Goal: Transaction & Acquisition: Obtain resource

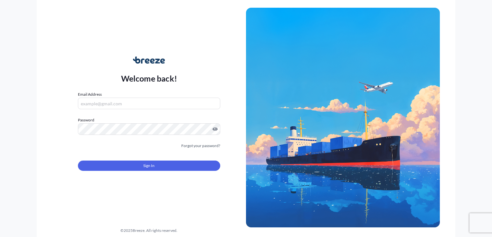
click at [121, 103] on input "Email Address" at bounding box center [149, 104] width 142 height 12
type input "[PERSON_NAME][EMAIL_ADDRESS][DOMAIN_NAME]"
click at [192, 146] on link "Forgot your password?" at bounding box center [200, 146] width 39 height 6
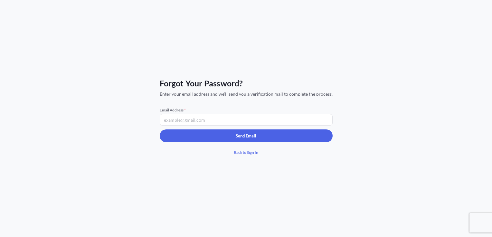
click at [189, 119] on input "Email Address *" at bounding box center [246, 120] width 173 height 12
type input "[PERSON_NAME][EMAIL_ADDRESS][DOMAIN_NAME]"
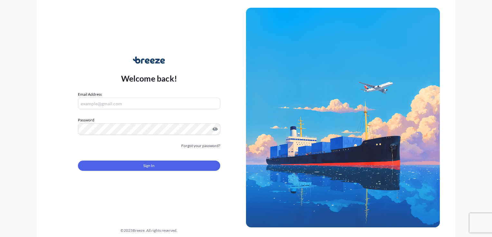
click at [103, 100] on input "Email Address" at bounding box center [149, 104] width 142 height 12
type input "[PERSON_NAME][EMAIL_ADDRESS][DOMAIN_NAME]"
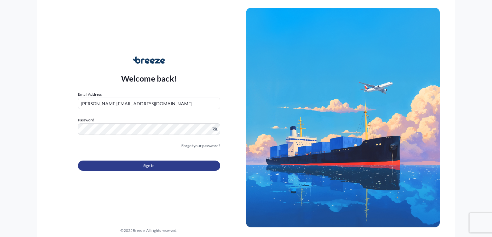
click at [162, 163] on button "Sign In" at bounding box center [149, 166] width 142 height 10
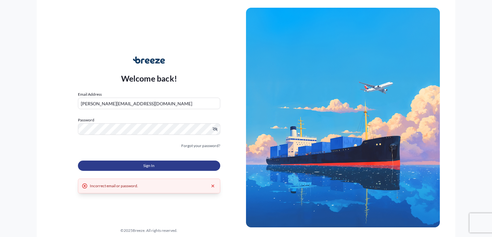
click at [154, 167] on span "Sign In" at bounding box center [148, 166] width 11 height 6
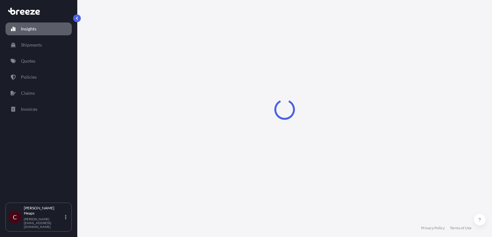
select select "2025"
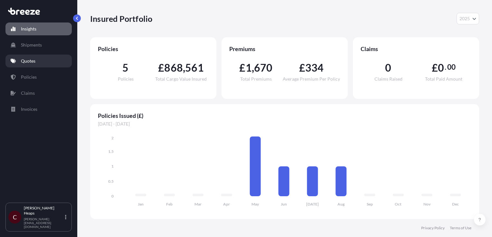
click at [26, 62] on p "Quotes" at bounding box center [28, 61] width 14 height 6
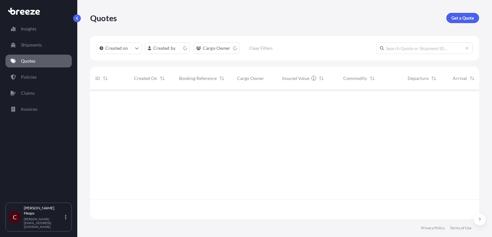
scroll to position [128, 384]
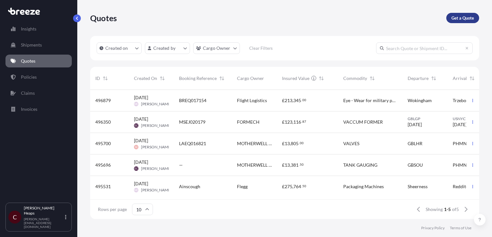
click at [460, 20] on p "Get a Quote" at bounding box center [462, 18] width 23 height 6
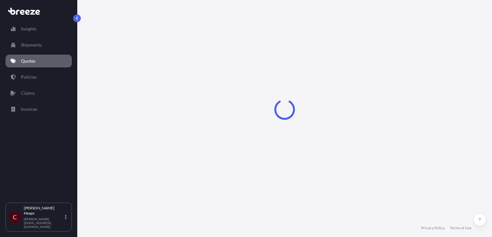
scroll to position [9, 0]
select select "Sea"
select select "1"
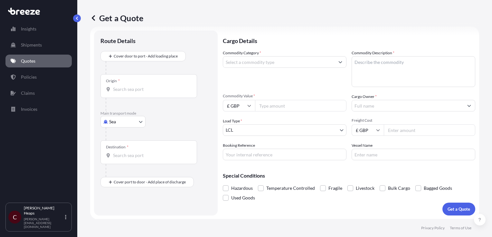
click at [131, 91] on input "Origin *" at bounding box center [151, 89] width 76 height 6
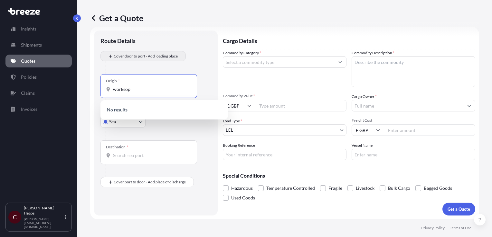
type input "worksop"
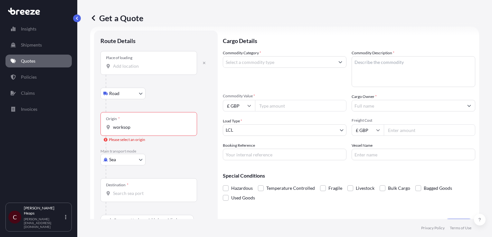
click at [127, 68] on input "Place of loading" at bounding box center [151, 66] width 76 height 6
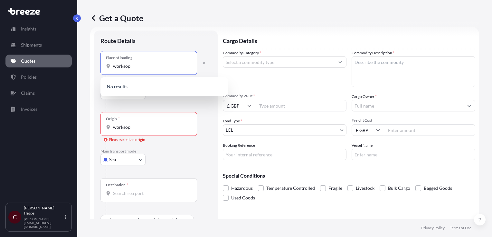
type input "worksop"
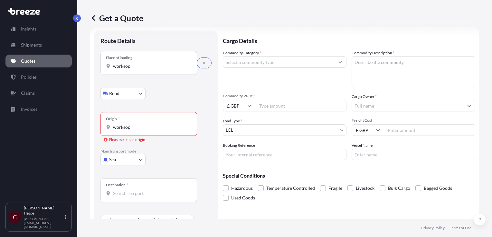
click at [131, 93] on body "0 options available. Insights Shipments Quotes Policies Claims Invoices C [PERS…" at bounding box center [246, 118] width 492 height 237
click at [126, 112] on div "Road" at bounding box center [123, 110] width 40 height 12
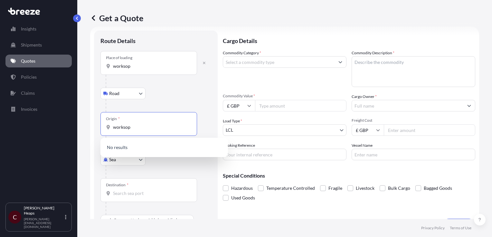
drag, startPoint x: 133, startPoint y: 125, endPoint x: 61, endPoint y: 127, distance: 71.8
click at [57, 127] on div "Insights Shipments Quotes Policies Claims Invoices C [PERSON_NAME] [PERSON_NAME…" at bounding box center [246, 118] width 492 height 237
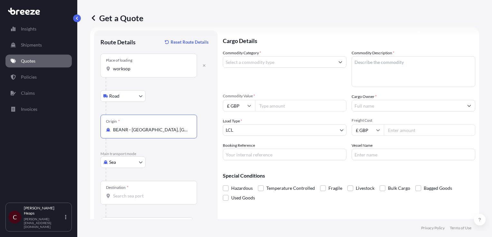
type input "BEANR - [GEOGRAPHIC_DATA], [GEOGRAPHIC_DATA]"
click at [117, 196] on input "Destination *" at bounding box center [151, 196] width 76 height 6
type input "SGSIN - [GEOGRAPHIC_DATA], [GEOGRAPHIC_DATA]"
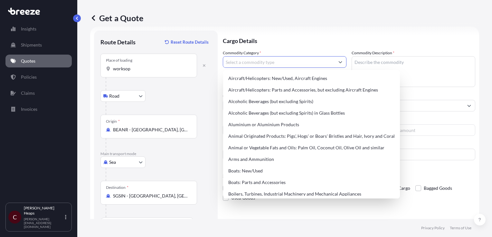
click at [256, 59] on input "Commodity Category *" at bounding box center [278, 62] width 111 height 12
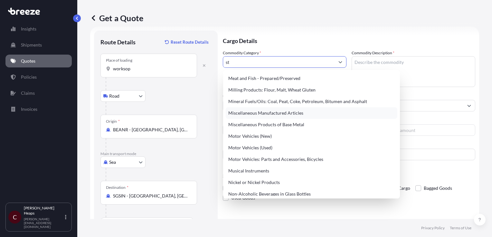
scroll to position [0, 0]
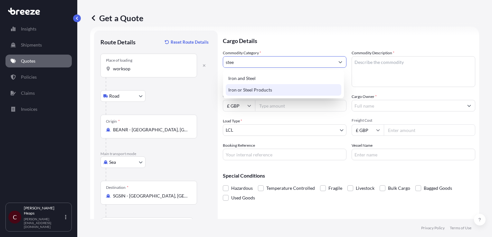
click at [279, 94] on div "Iron or Steel Products" at bounding box center [284, 90] width 116 height 12
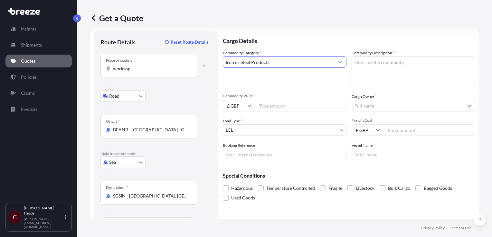
type input "Iron or Steel Products"
click at [382, 69] on textarea "Commodity Description *" at bounding box center [413, 71] width 124 height 31
type textarea "STEEL WIRE ROPE"
click at [269, 103] on input "Commodity Value *" at bounding box center [300, 106] width 91 height 12
click at [247, 109] on input "£ GBP" at bounding box center [239, 106] width 32 height 12
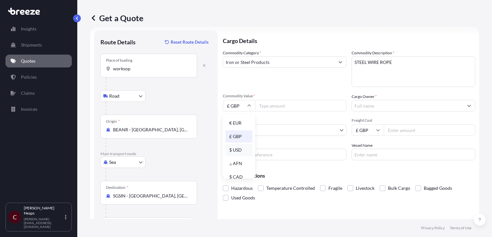
click at [238, 152] on div "$ USD" at bounding box center [238, 150] width 27 height 12
type input "$ USD"
click at [272, 111] on input "Commodity Value *" at bounding box center [300, 106] width 91 height 12
type input "570000"
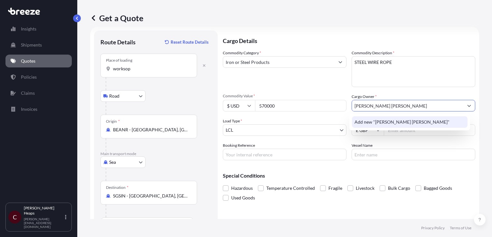
click at [395, 122] on span "Add new "[PERSON_NAME] [PERSON_NAME]"" at bounding box center [401, 122] width 95 height 6
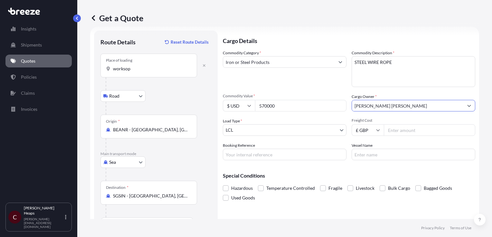
type input "[PERSON_NAME] [PERSON_NAME]"
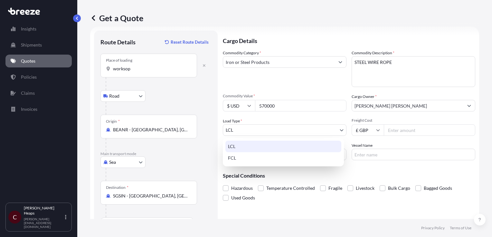
click at [265, 131] on body "1 option available. 0 options available. 1 option available. 0 options availabl…" at bounding box center [246, 118] width 492 height 237
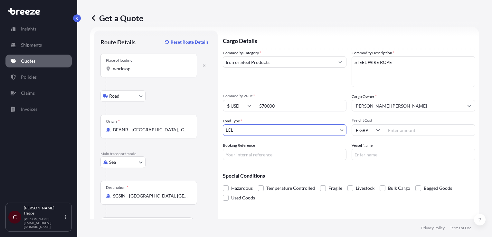
click at [268, 130] on body "Insights Shipments Quotes Policies Claims Invoices C [PERSON_NAME] [PERSON_NAME…" at bounding box center [246, 118] width 492 height 237
click at [400, 128] on input "Freight Cost" at bounding box center [429, 131] width 91 height 12
type input "95000"
click at [271, 158] on input "Booking Reference" at bounding box center [285, 155] width 124 height 12
type input "p"
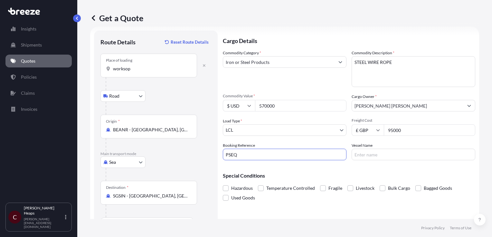
drag, startPoint x: 257, startPoint y: 155, endPoint x: 202, endPoint y: 151, distance: 55.2
click at [163, 153] on form "Route Details Reset Route Details Place of loading worksop Road Road Rail Origi…" at bounding box center [284, 133] width 389 height 212
paste input "017188"
type input "PSEQ017188"
click at [368, 154] on input "Vessel Name" at bounding box center [413, 155] width 124 height 12
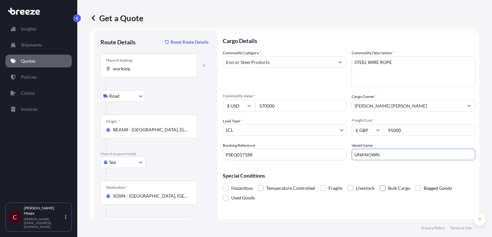
type input "UNKNOWN"
click at [383, 190] on span at bounding box center [382, 189] width 6 height 6
click at [379, 184] on input "Bulk Cargo" at bounding box center [379, 184] width 0 height 0
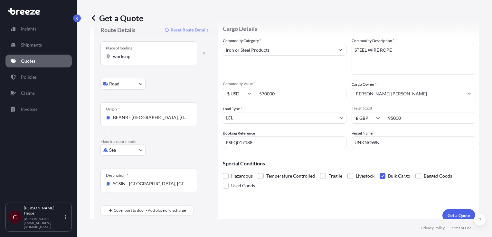
scroll to position [28, 0]
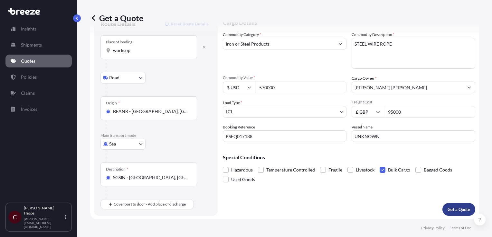
click at [450, 213] on button "Get a Quote" at bounding box center [458, 209] width 33 height 13
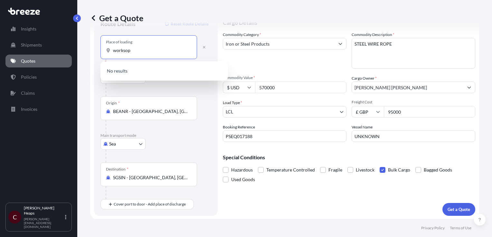
click at [152, 50] on input "worksop" at bounding box center [151, 50] width 76 height 6
type input "w"
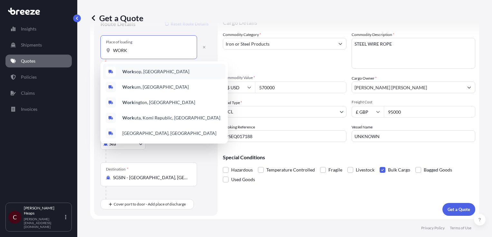
click at [144, 74] on span "Work sop, [GEOGRAPHIC_DATA]" at bounding box center [155, 72] width 67 height 6
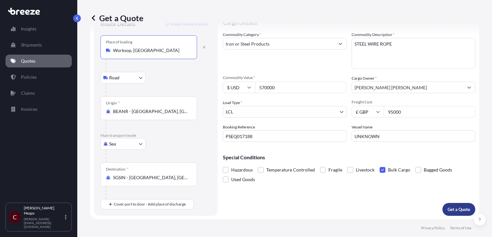
type input "Worksop, [GEOGRAPHIC_DATA]"
click at [454, 203] on button "Get a Quote" at bounding box center [458, 209] width 33 height 13
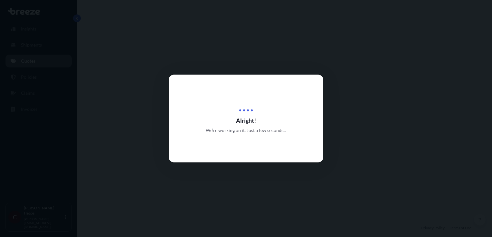
select select "Road"
select select "Sea"
select select "1"
